Goal: Information Seeking & Learning: Find specific fact

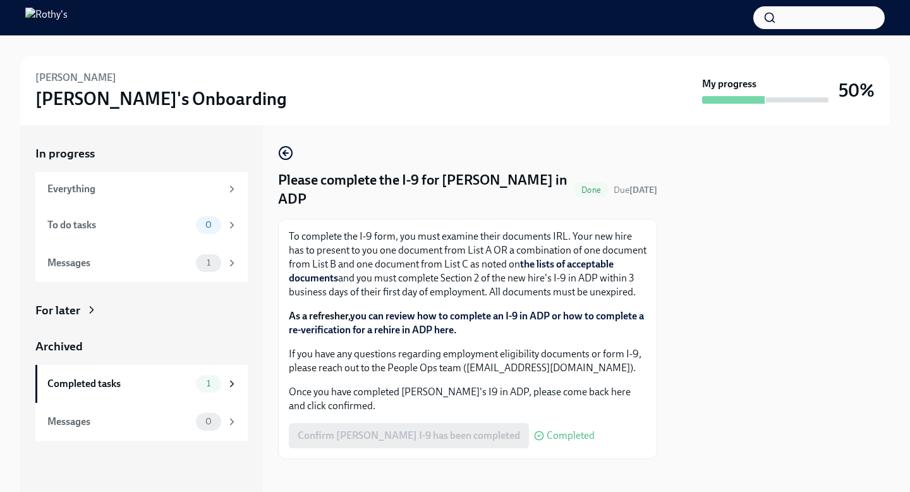
scroll to position [3, 0]
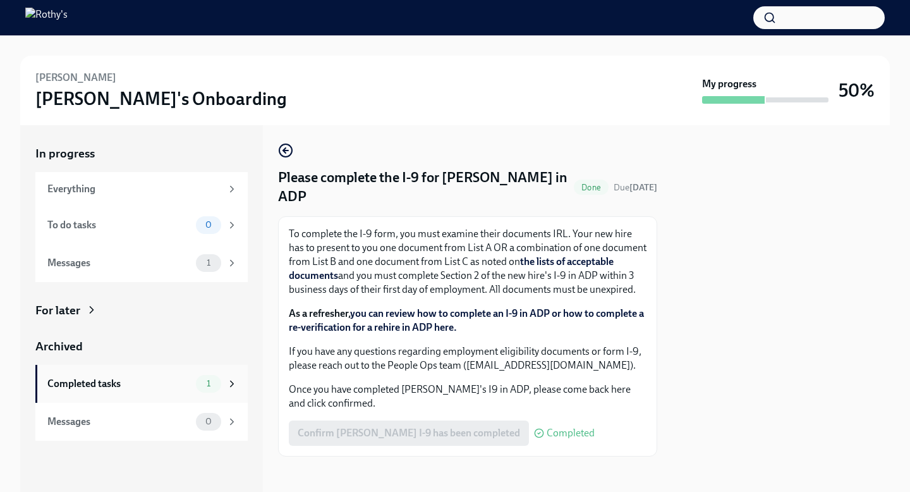
click at [224, 387] on div "1" at bounding box center [217, 384] width 42 height 18
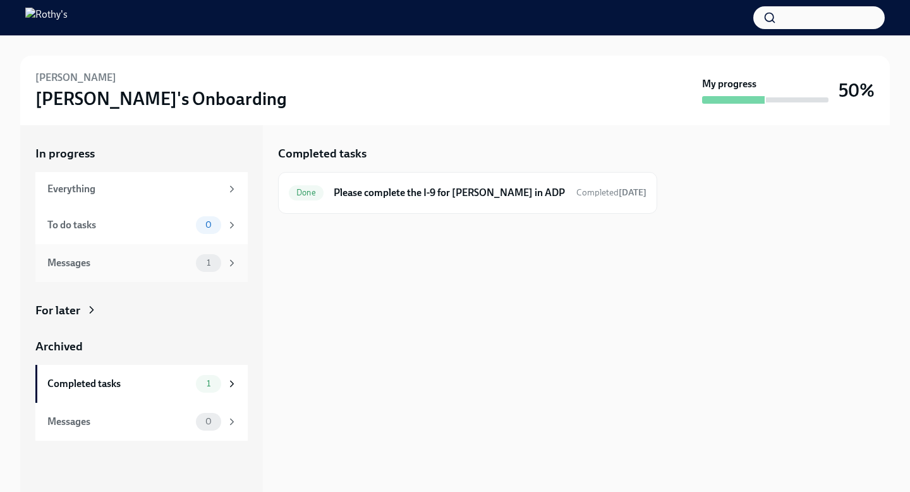
click at [214, 263] on span "1" at bounding box center [208, 262] width 19 height 9
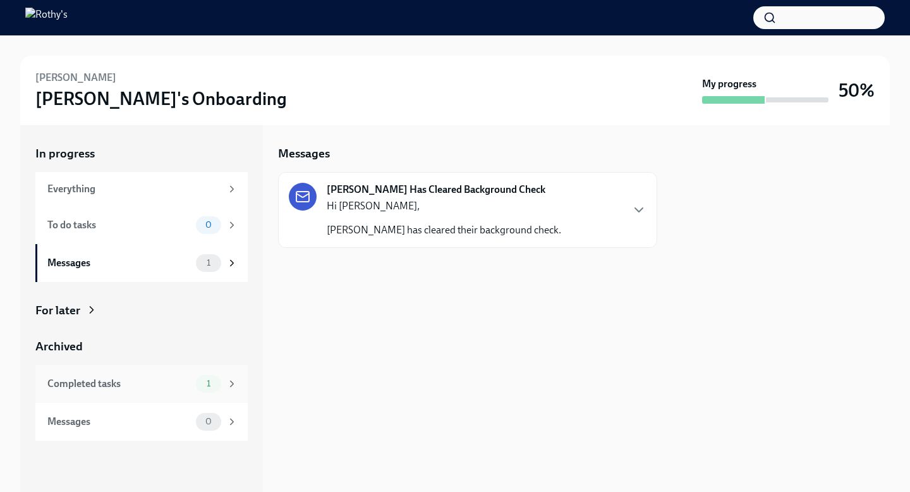
click at [227, 381] on icon at bounding box center [231, 383] width 11 height 11
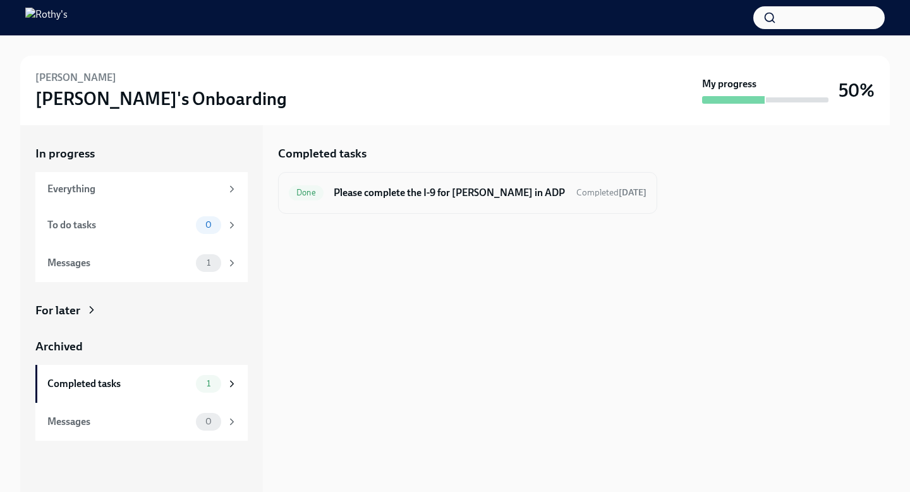
click at [312, 190] on span "Done" at bounding box center [306, 192] width 35 height 9
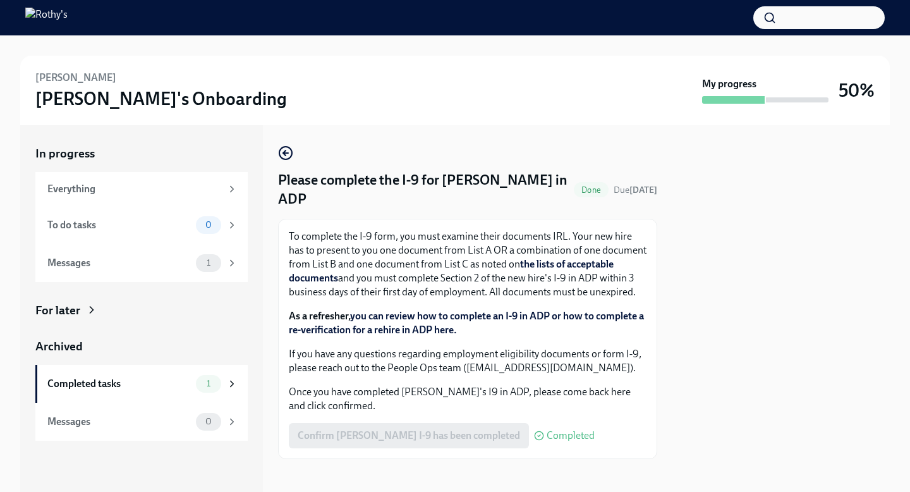
click at [395, 430] on div "Confirm [PERSON_NAME] I-9 has been completed Completed" at bounding box center [442, 435] width 306 height 25
click at [547, 430] on span "Completed" at bounding box center [571, 435] width 48 height 10
click at [181, 375] on div "Completed tasks 1" at bounding box center [142, 384] width 190 height 18
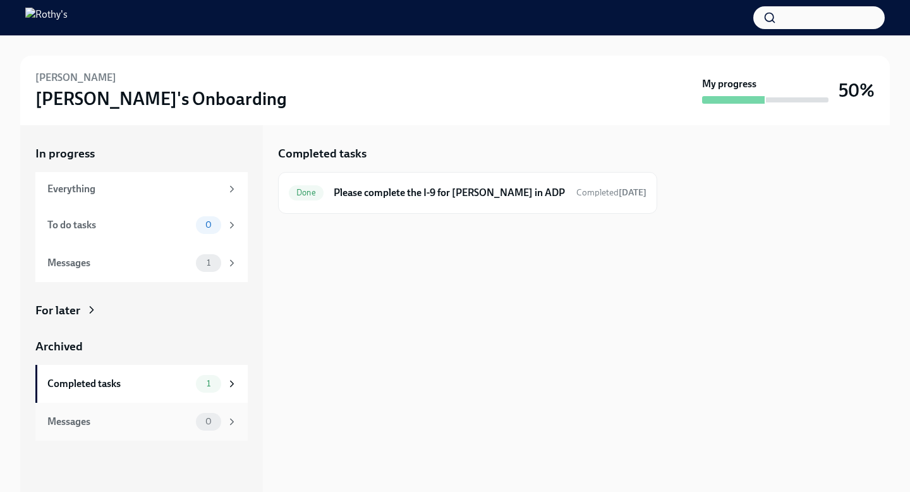
click at [142, 428] on div "Messages 0" at bounding box center [142, 422] width 190 height 18
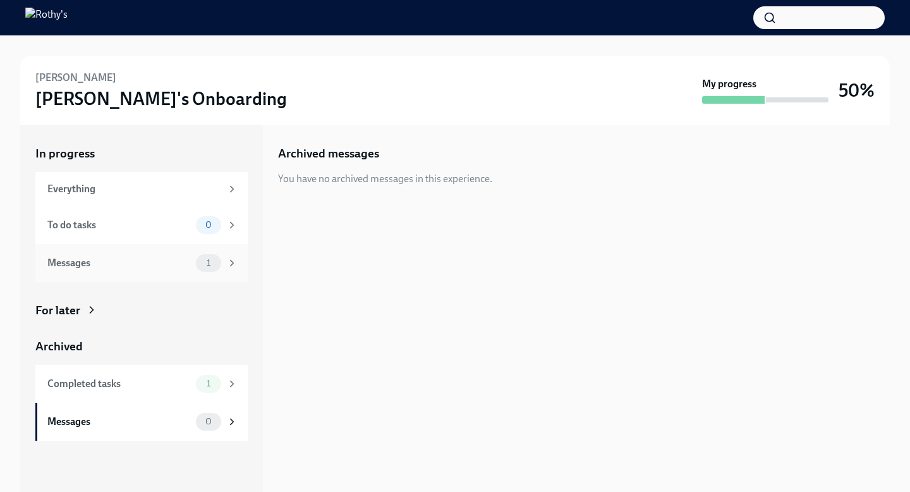
click at [79, 260] on div "Messages" at bounding box center [118, 263] width 143 height 14
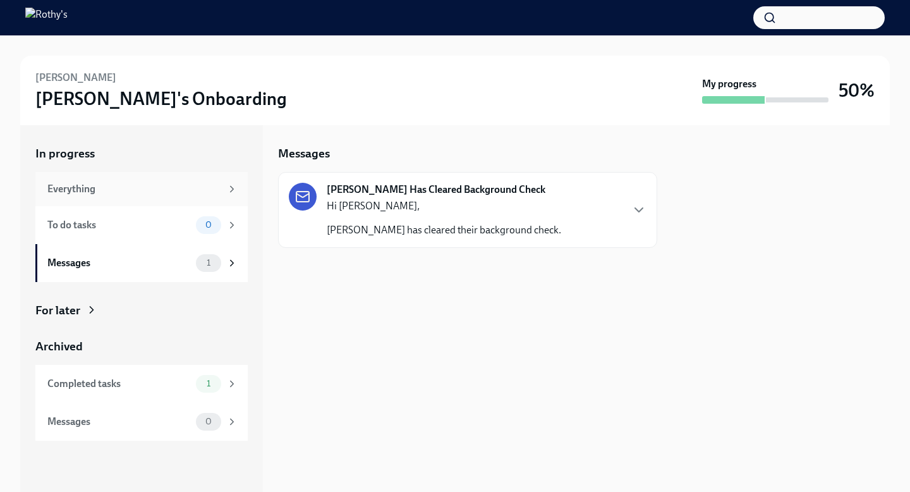
click at [85, 185] on div "Everything" at bounding box center [134, 189] width 174 height 14
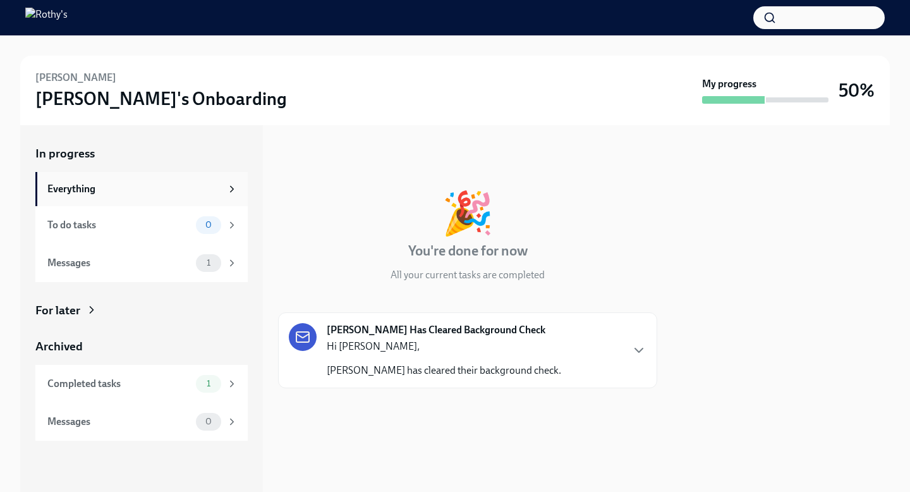
click at [102, 191] on div "Everything" at bounding box center [134, 189] width 174 height 14
click at [234, 186] on icon at bounding box center [231, 188] width 11 height 11
click at [73, 193] on div "Everything" at bounding box center [134, 189] width 174 height 14
click at [823, 19] on button "button" at bounding box center [818, 17] width 131 height 23
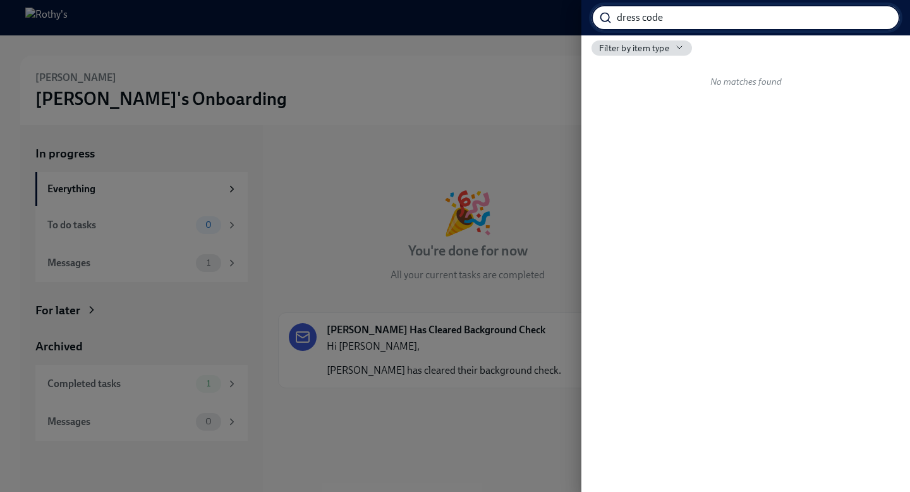
type input "dress code"
click at [878, 20] on input "dress code" at bounding box center [758, 17] width 283 height 25
click at [459, 109] on div at bounding box center [455, 246] width 910 height 492
